Goal: Feedback & Contribution: Contribute content

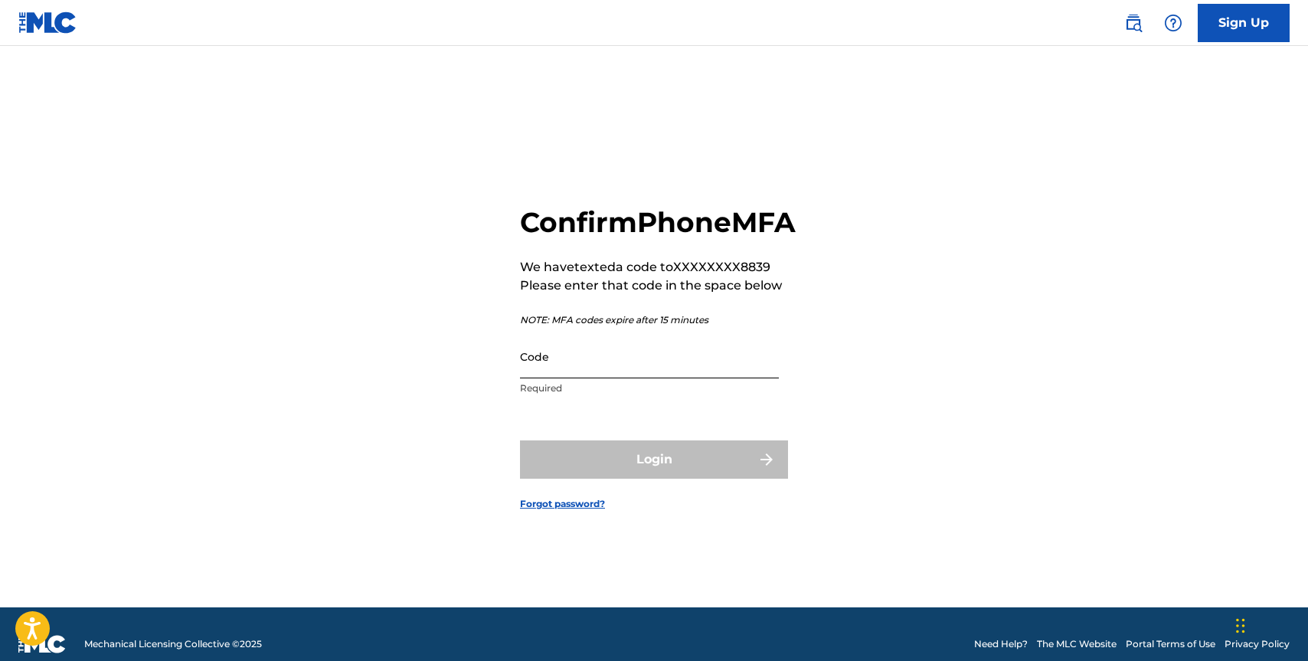
click at [558, 378] on input "Code" at bounding box center [649, 357] width 259 height 44
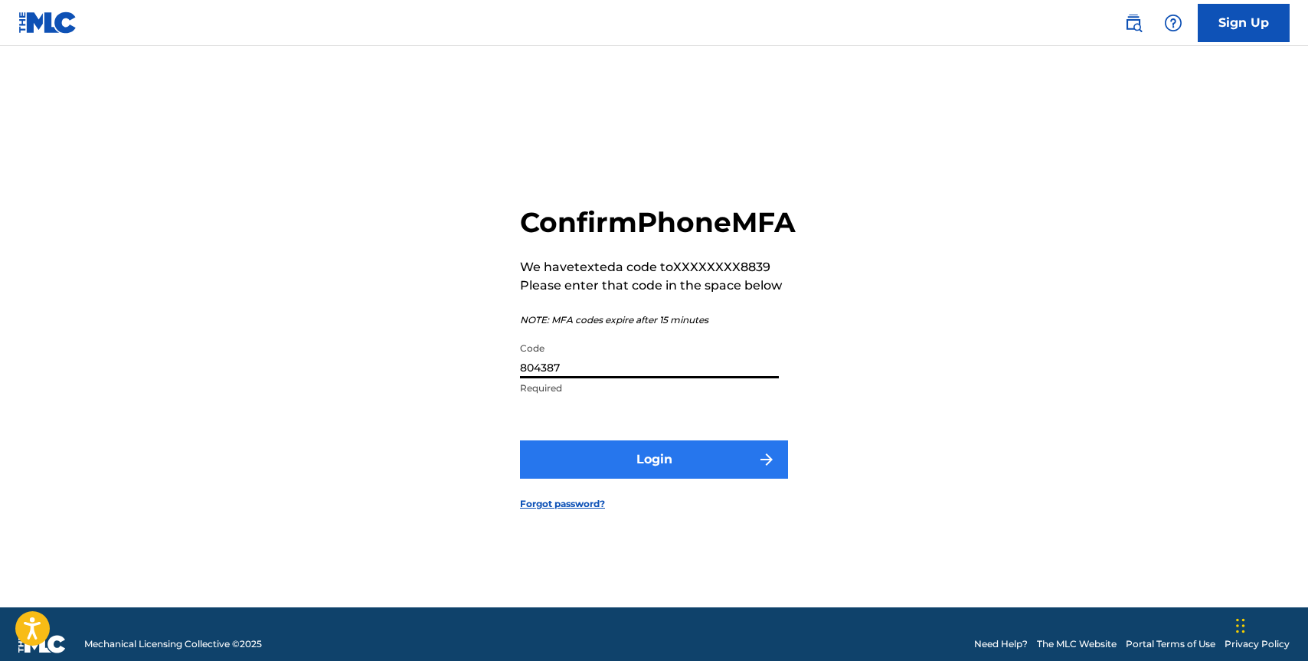
type input "804387"
click at [666, 479] on button "Login" at bounding box center [654, 460] width 268 height 38
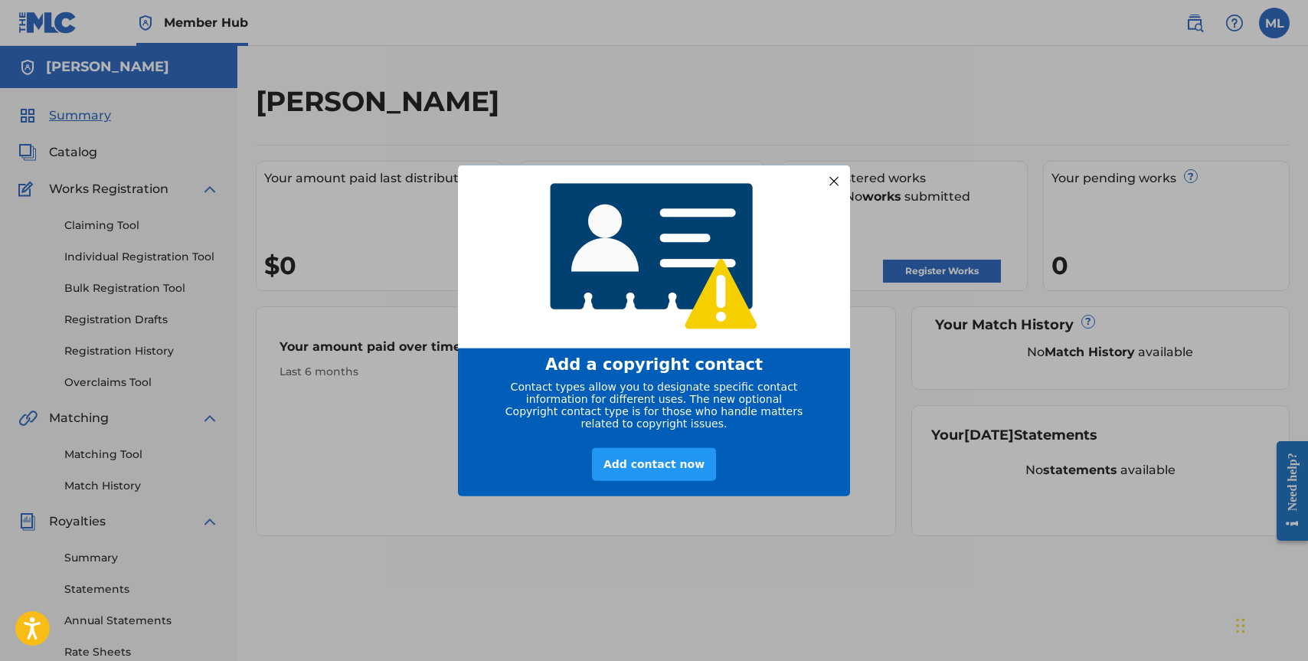
click at [834, 173] on div at bounding box center [834, 181] width 20 height 20
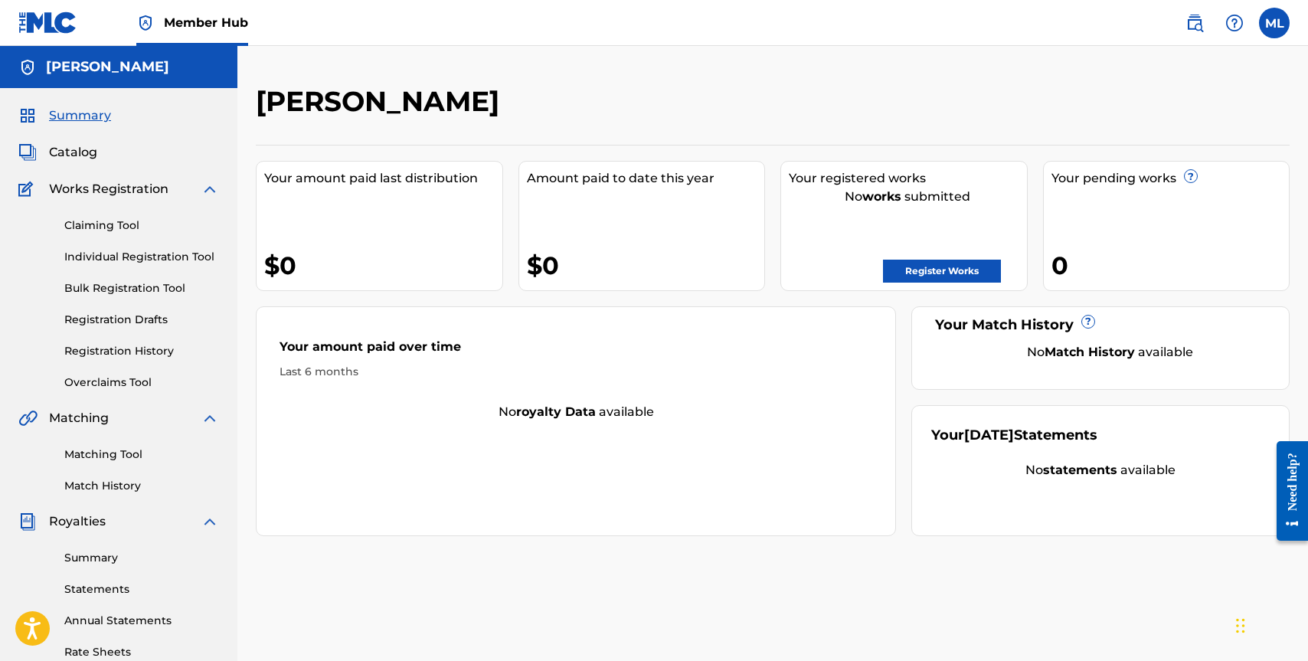
click at [846, 116] on div "[PERSON_NAME]" at bounding box center [654, 106] width 797 height 45
click at [930, 273] on link "Register Works" at bounding box center [942, 271] width 118 height 23
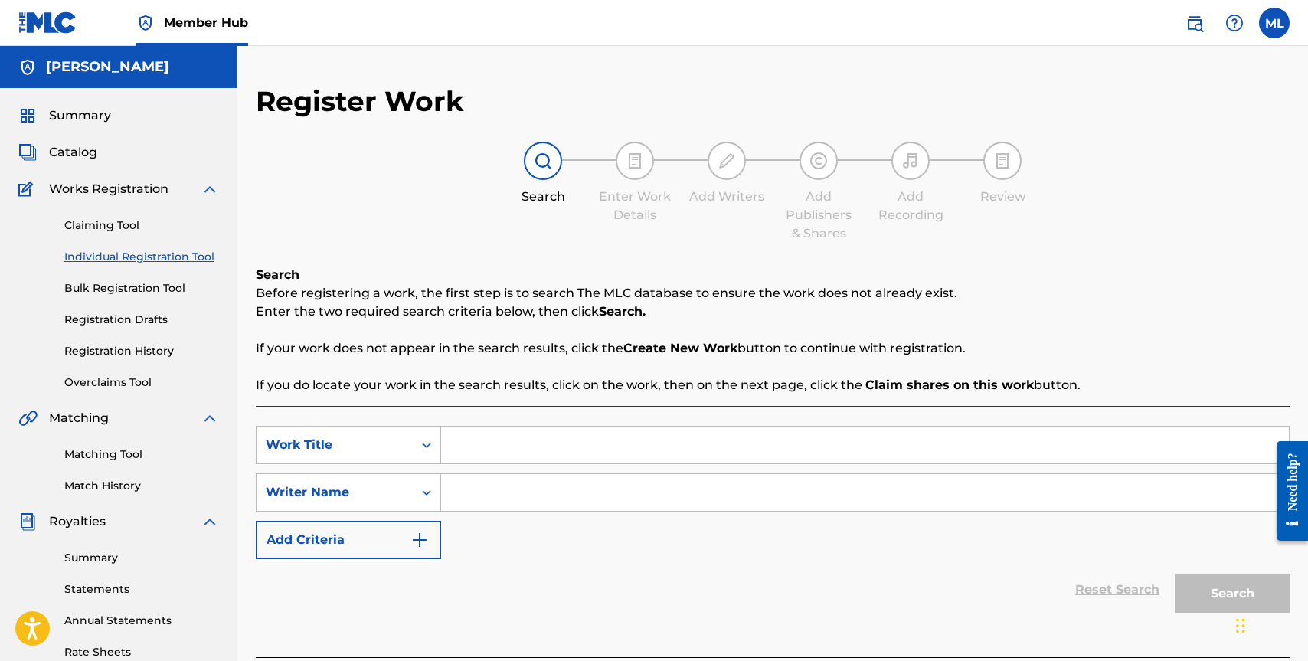
click at [529, 449] on input "Search Form" at bounding box center [865, 445] width 848 height 37
type input "Been Thinkin'"
click at [528, 486] on input "Search Form" at bounding box center [865, 492] width 848 height 37
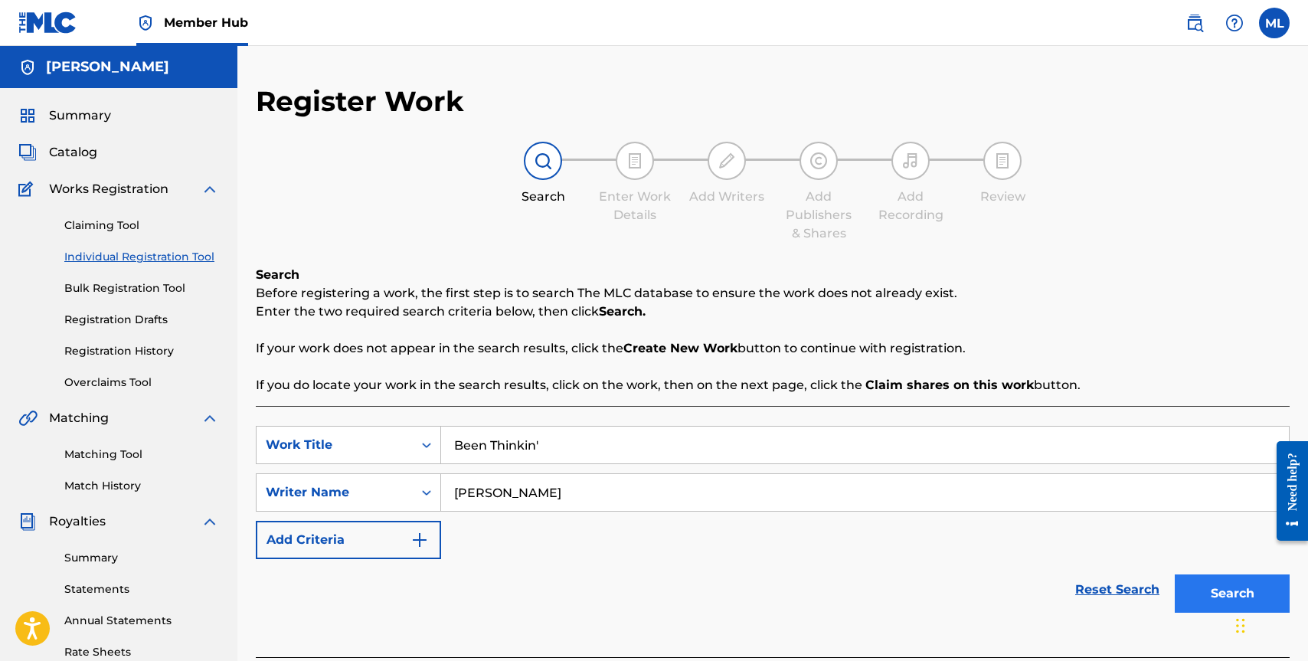
type input "[PERSON_NAME]"
click at [1200, 585] on button "Search" at bounding box center [1232, 594] width 115 height 38
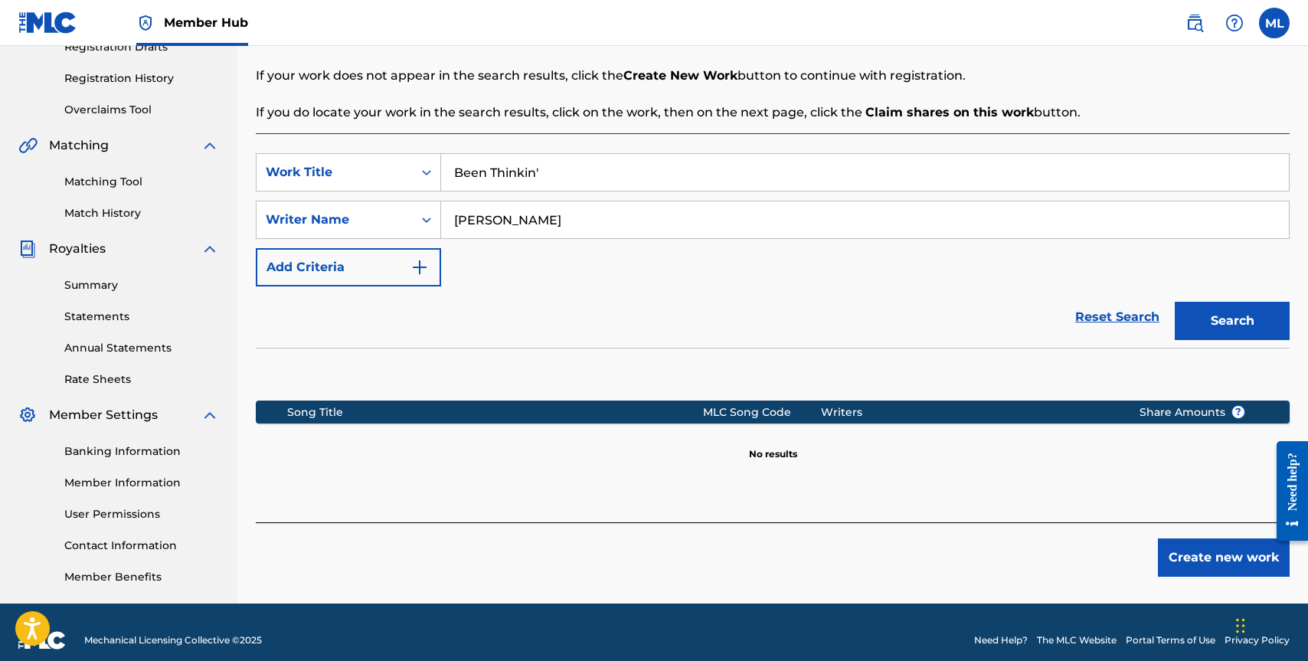
scroll to position [277, 0]
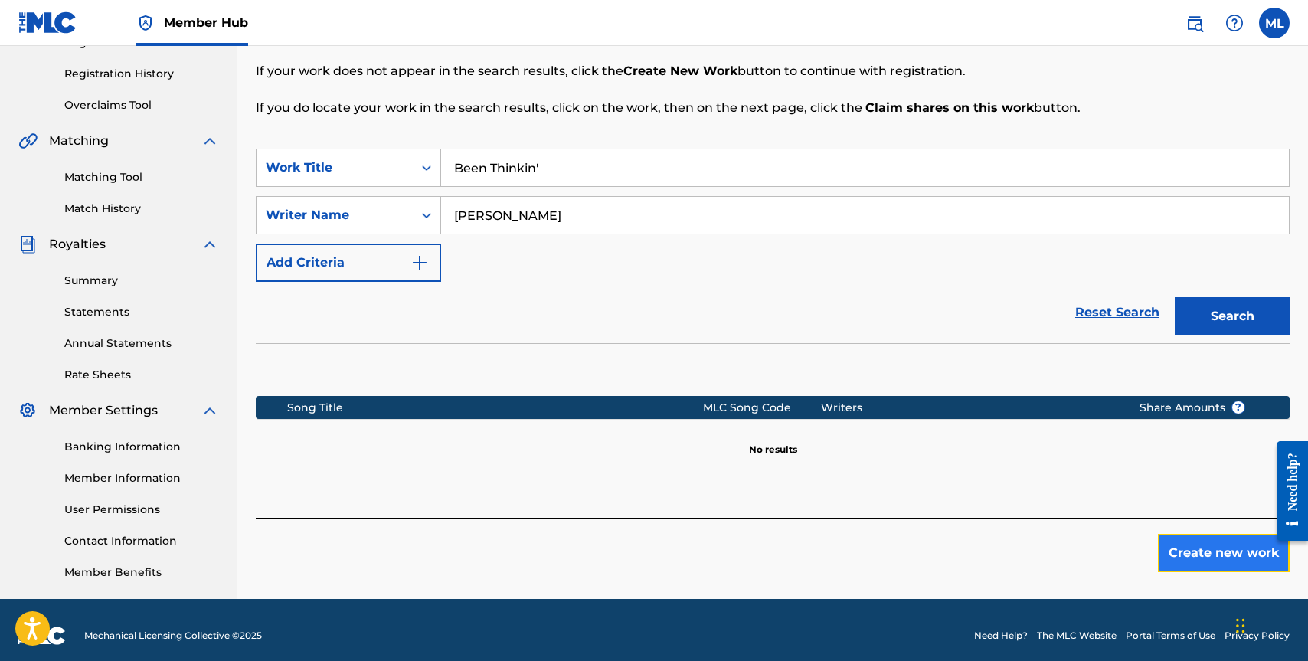
click at [1206, 551] on button "Create new work" at bounding box center [1224, 553] width 132 height 38
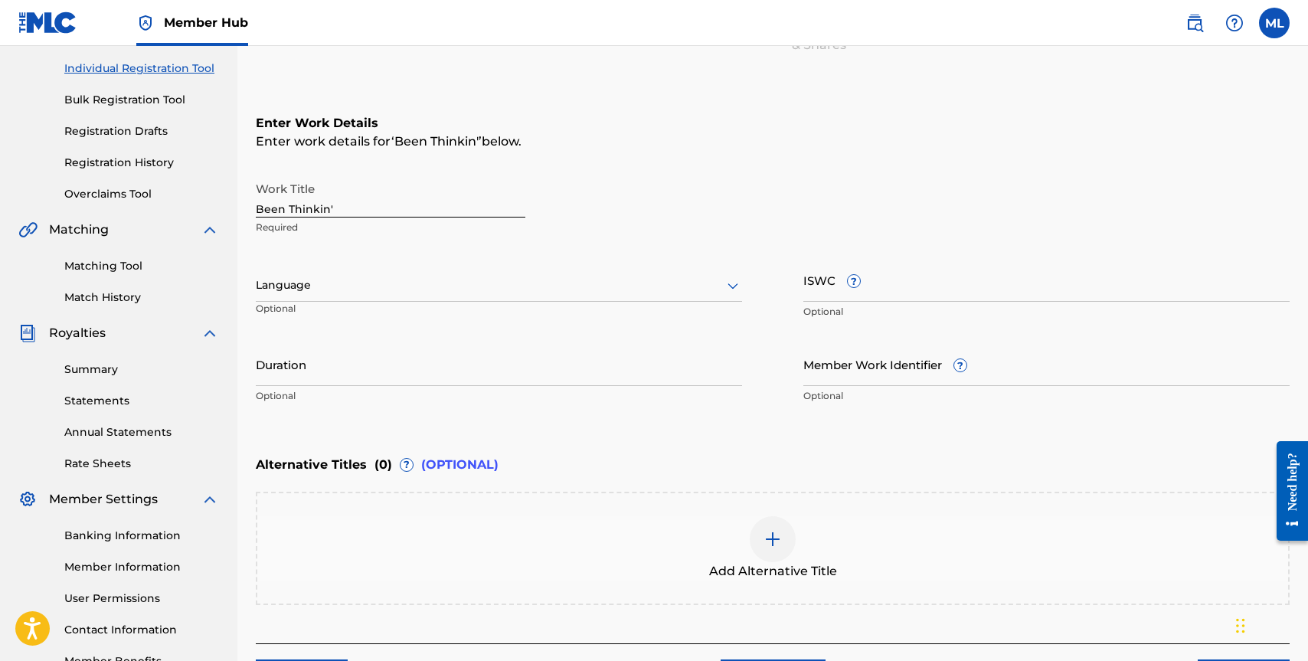
scroll to position [180, 0]
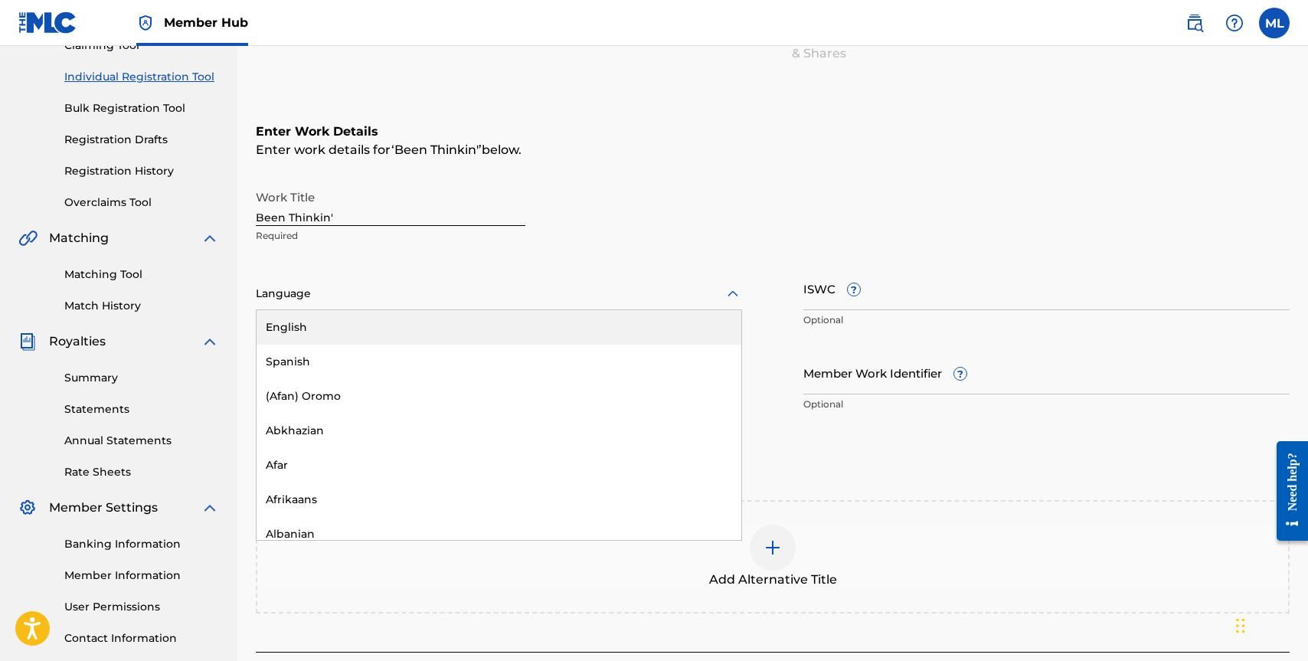
click at [340, 295] on div at bounding box center [499, 293] width 486 height 19
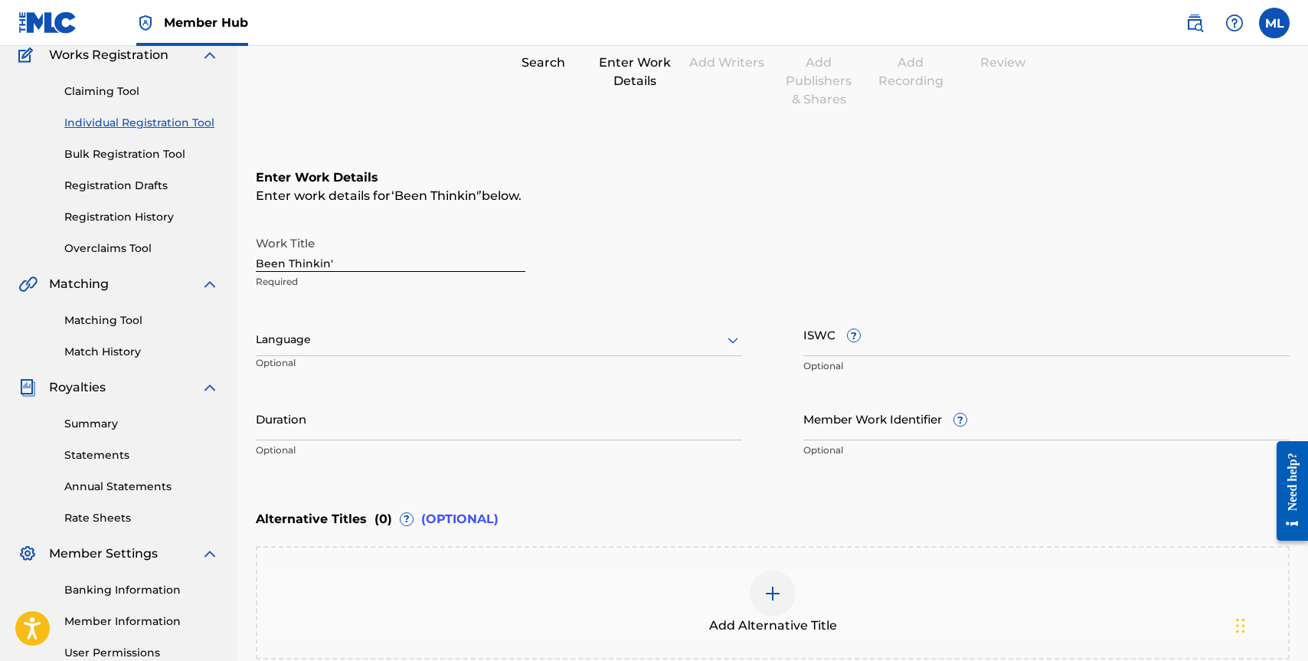
scroll to position [0, 0]
